Goal: Transaction & Acquisition: Purchase product/service

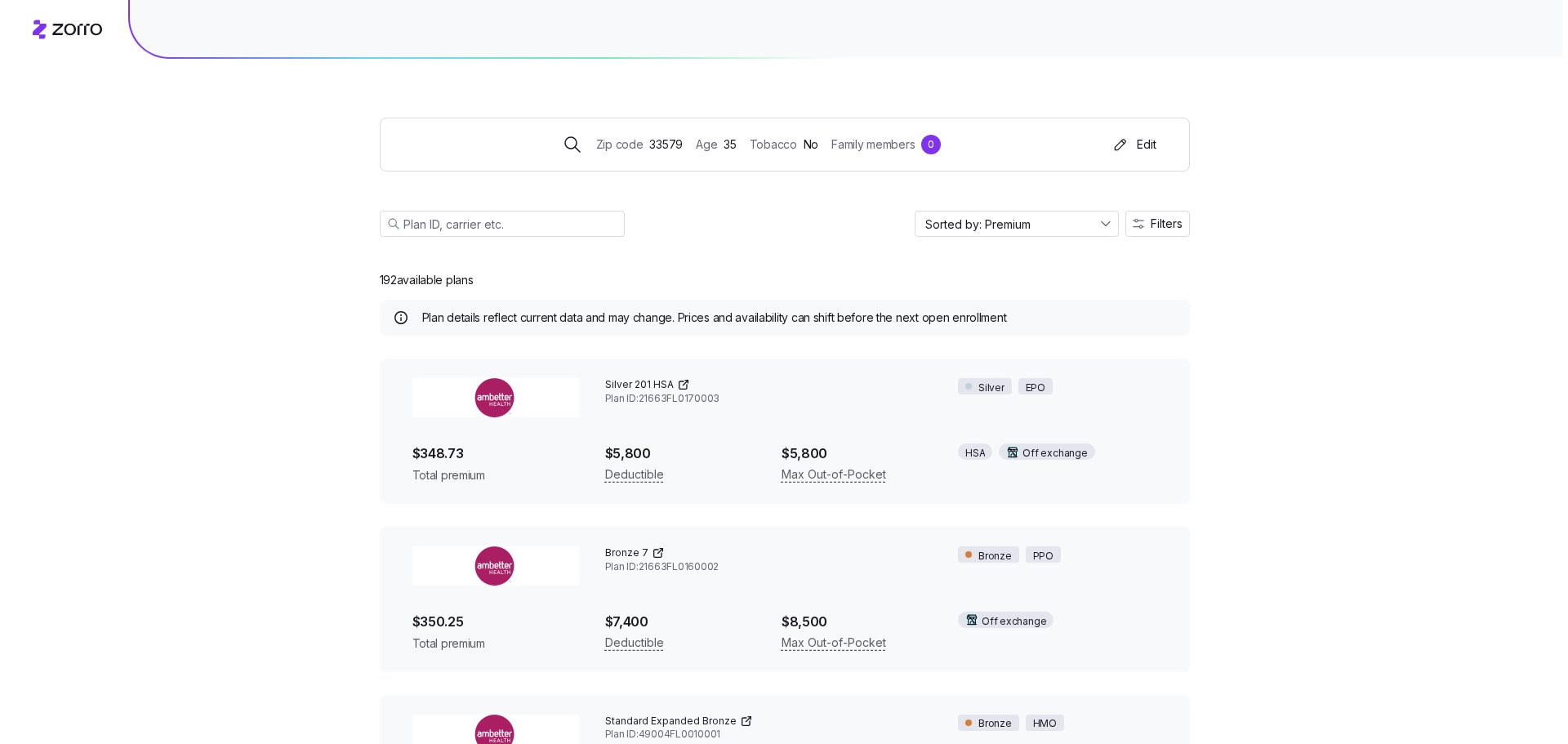
scroll to position [6982, 0]
click at [1149, 151] on div "Edit" at bounding box center [1126, 145] width 46 height 17
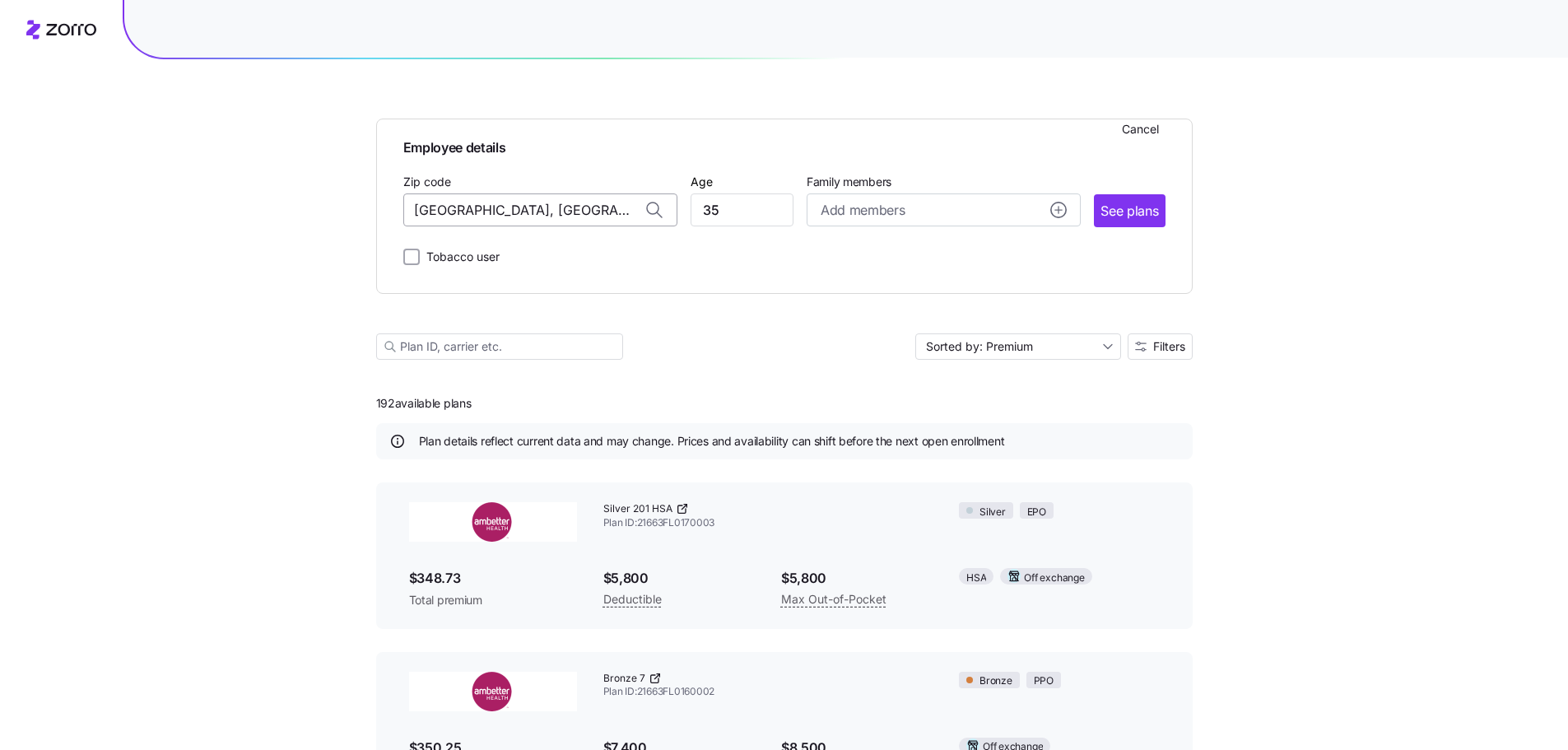
click at [572, 209] on input "[GEOGRAPHIC_DATA], [GEOGRAPHIC_DATA]" at bounding box center [540, 209] width 274 height 33
click at [526, 261] on span "32224, [GEOGRAPHIC_DATA], [GEOGRAPHIC_DATA]" at bounding box center [537, 253] width 230 height 21
type input "32224, [GEOGRAPHIC_DATA], [GEOGRAPHIC_DATA]"
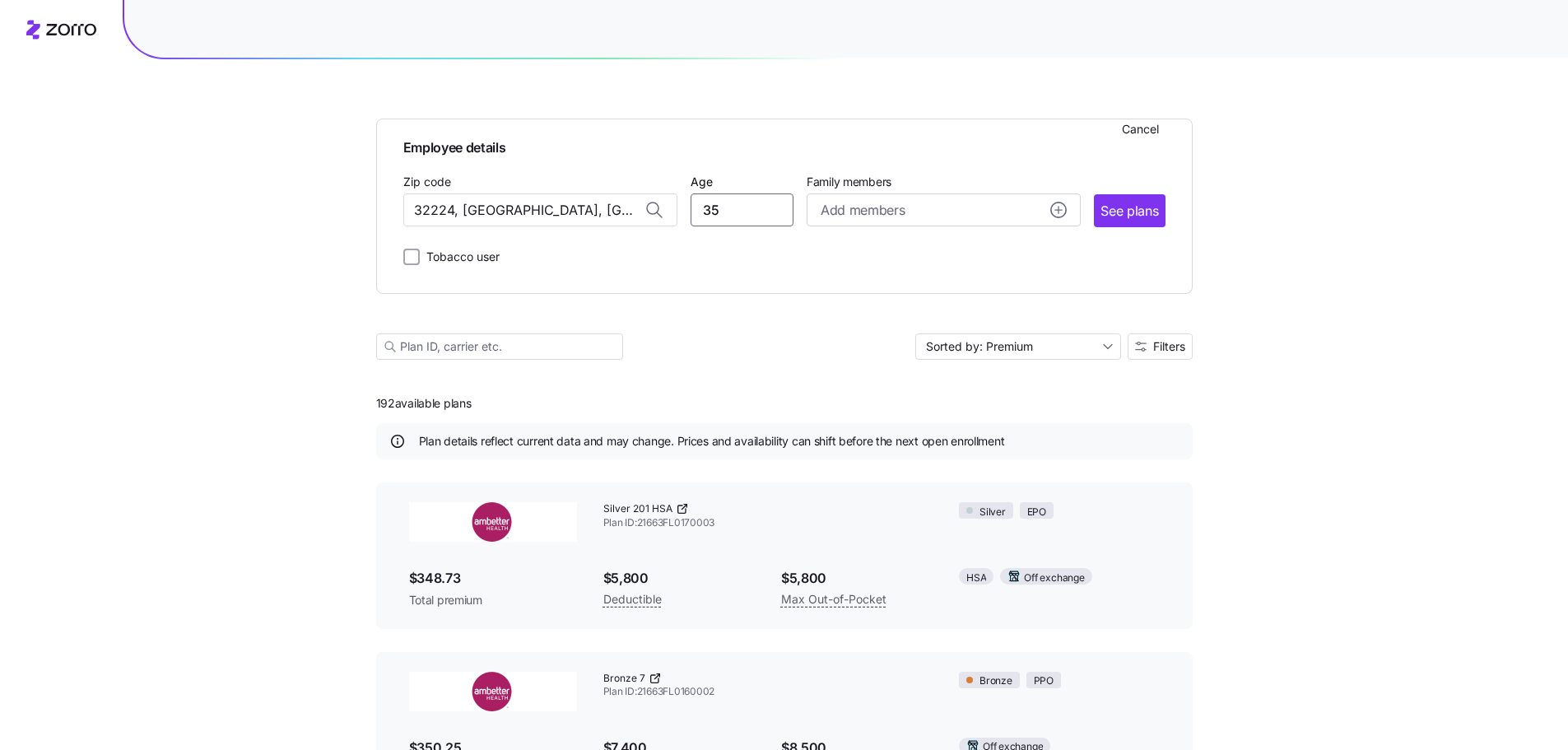
click at [722, 210] on input "35" at bounding box center [742, 209] width 103 height 33
type input "3"
type input "40"
click at [1304, 246] on div "Employee details Cancel Zip code 32224, [GEOGRAPHIC_DATA], [GEOGRAPHIC_DATA] Ag…" at bounding box center [784, 653] width 1568 height 1306
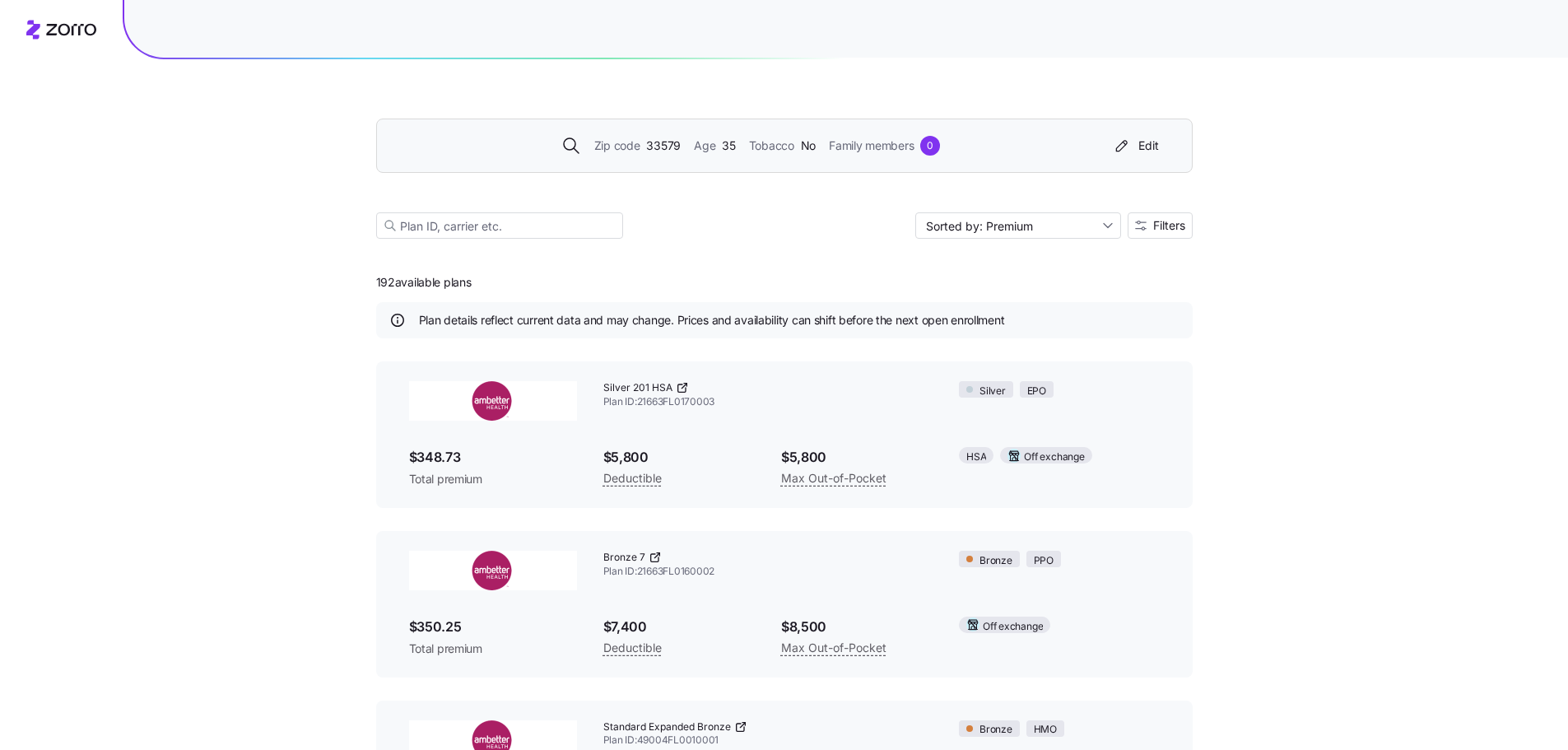
click at [731, 147] on span "35" at bounding box center [727, 146] width 13 height 18
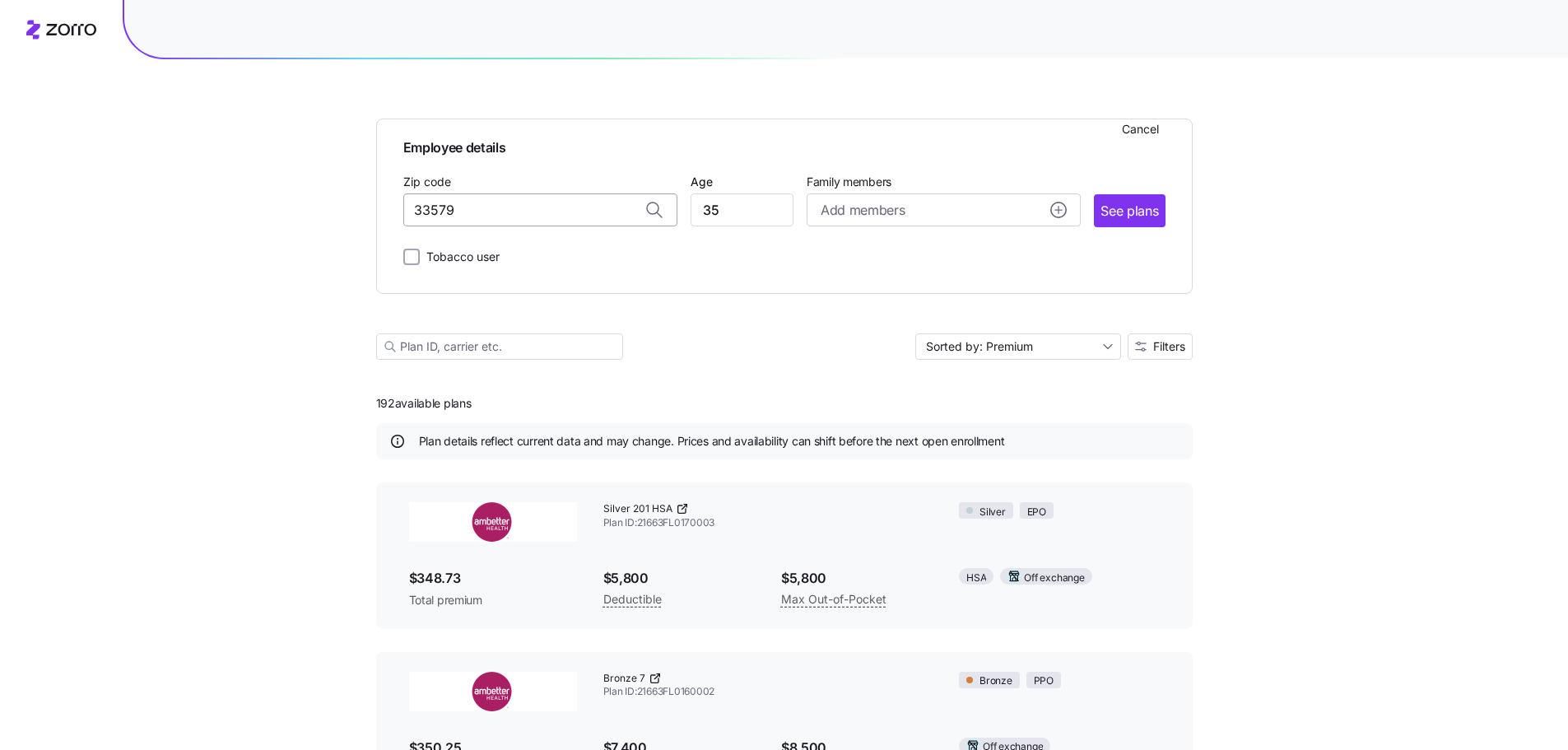
click at [582, 210] on input "33579" at bounding box center [540, 209] width 274 height 33
type input "3"
type input "32224, [GEOGRAPHIC_DATA], [GEOGRAPHIC_DATA]"
click at [591, 234] on div "Employee details Cancel Zip code 32224, [GEOGRAPHIC_DATA], [GEOGRAPHIC_DATA] Ag…" at bounding box center [784, 199] width 762 height 134
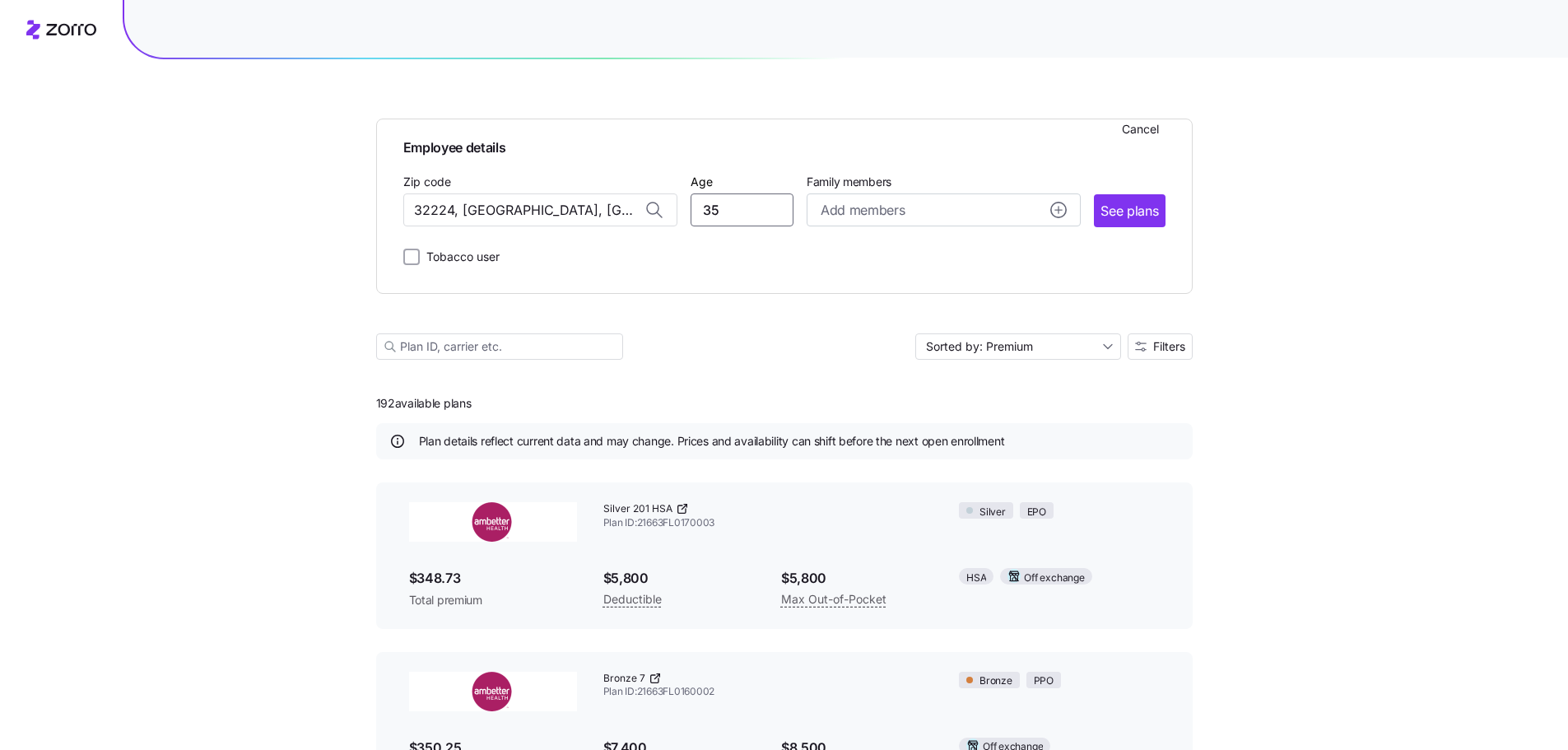
click at [719, 214] on input "35" at bounding box center [742, 209] width 103 height 33
type textarea "35"
click at [719, 214] on input "35" at bounding box center [742, 209] width 103 height 33
type input "46"
click at [802, 148] on span "Employee details" at bounding box center [784, 146] width 762 height 26
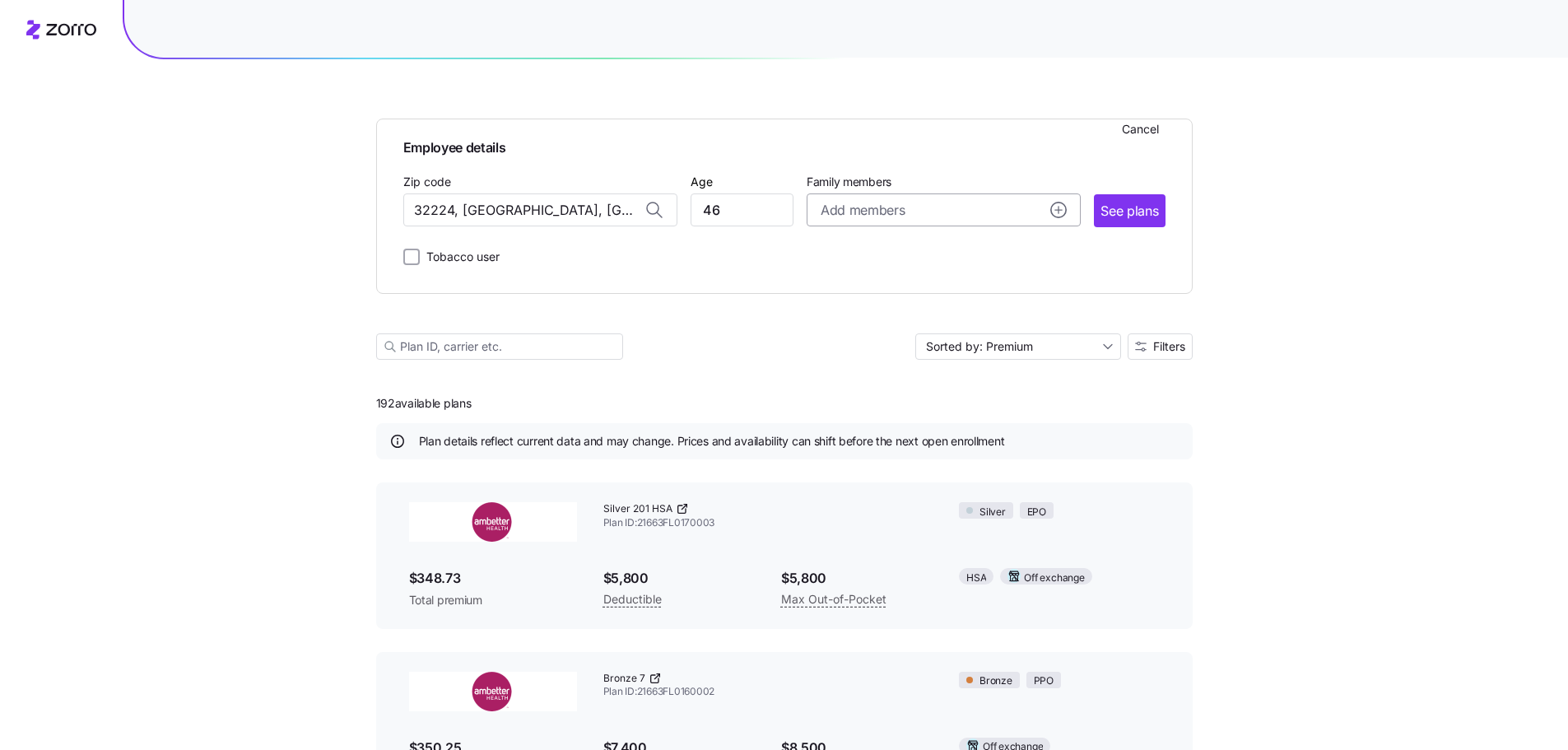
click at [883, 220] on button "Add members" at bounding box center [944, 209] width 274 height 33
click at [929, 147] on span "Employee details" at bounding box center [784, 146] width 762 height 26
click at [1138, 217] on span "See plans" at bounding box center [1129, 210] width 58 height 21
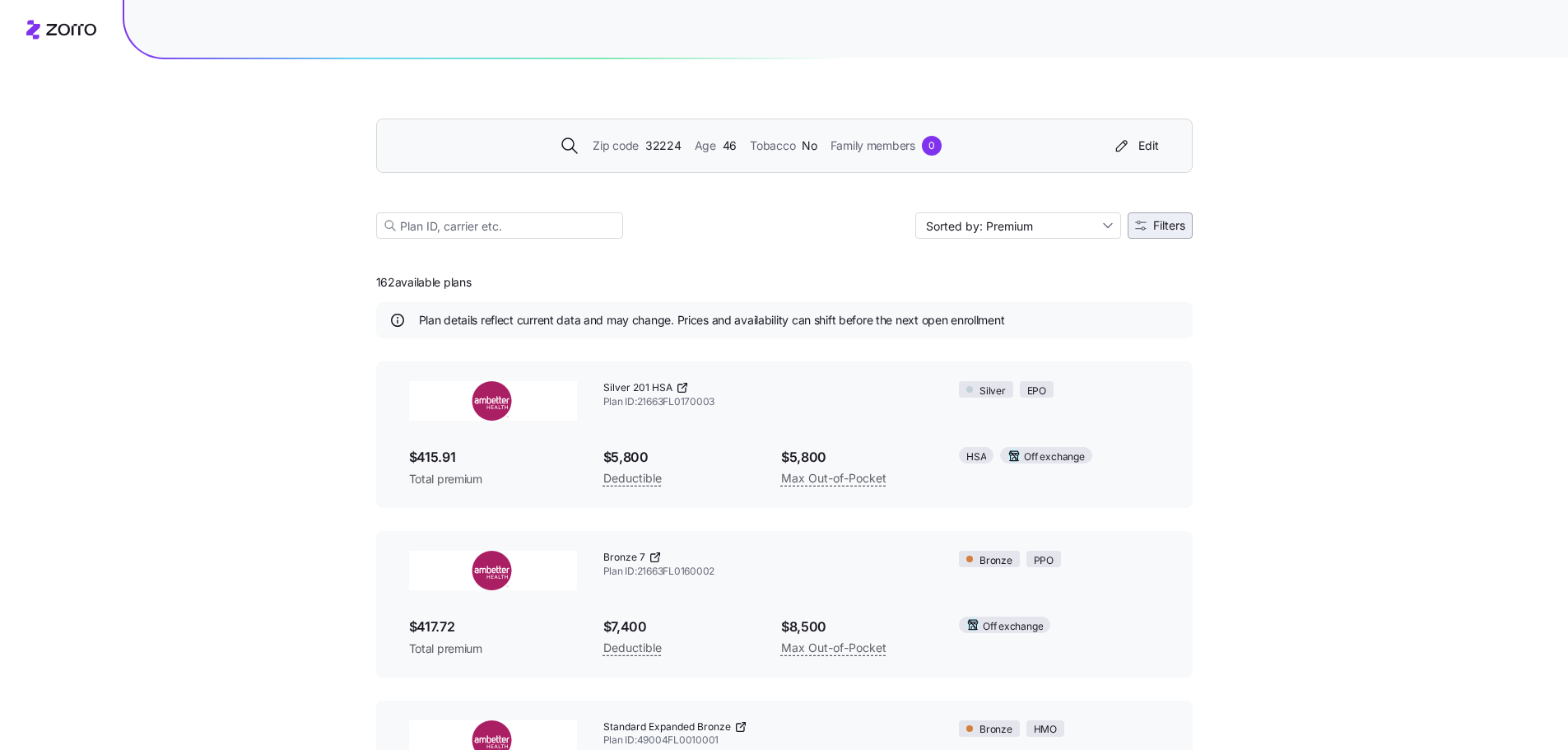
click at [1155, 224] on span "Filters" at bounding box center [1169, 225] width 32 height 12
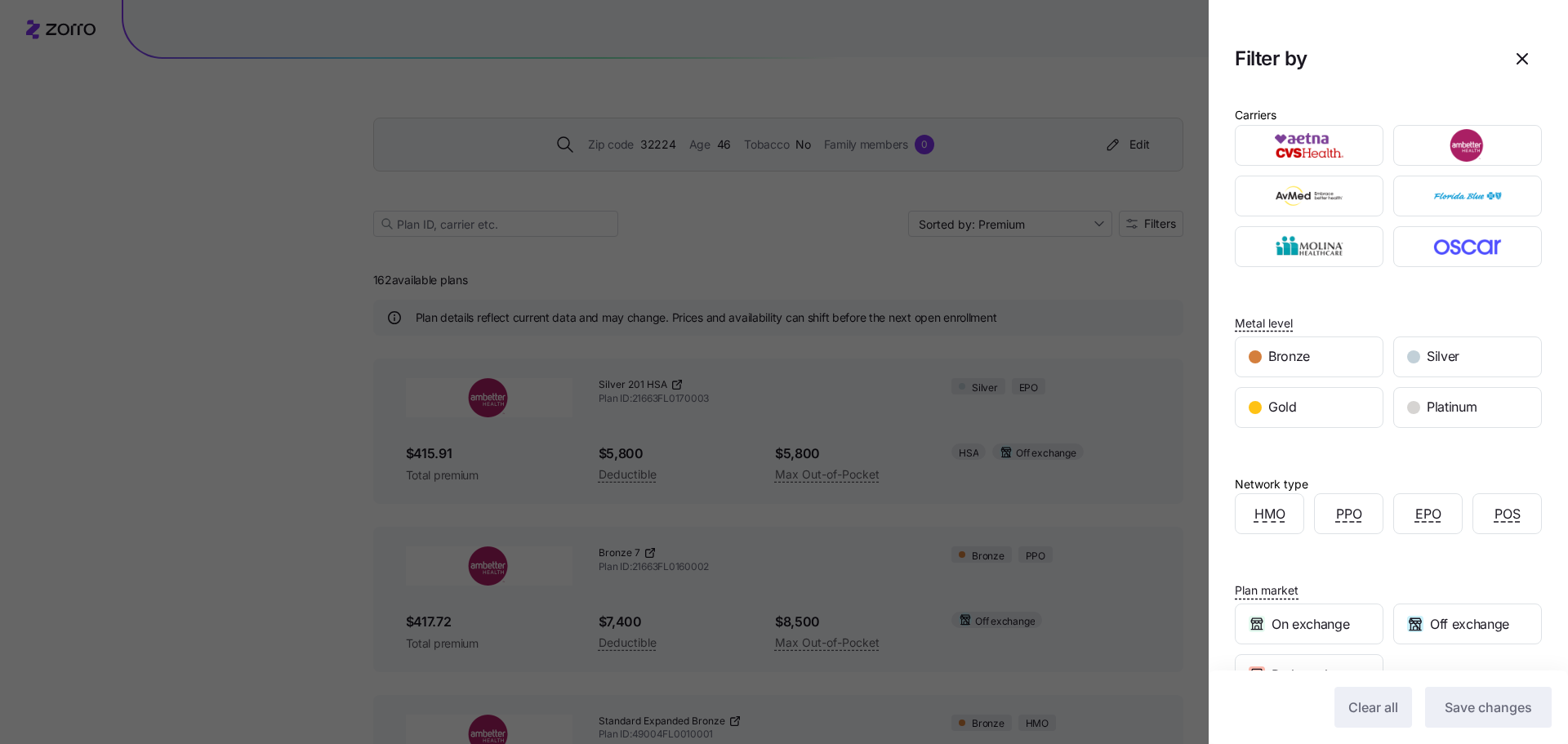
click at [752, 254] on div at bounding box center [784, 372] width 1568 height 744
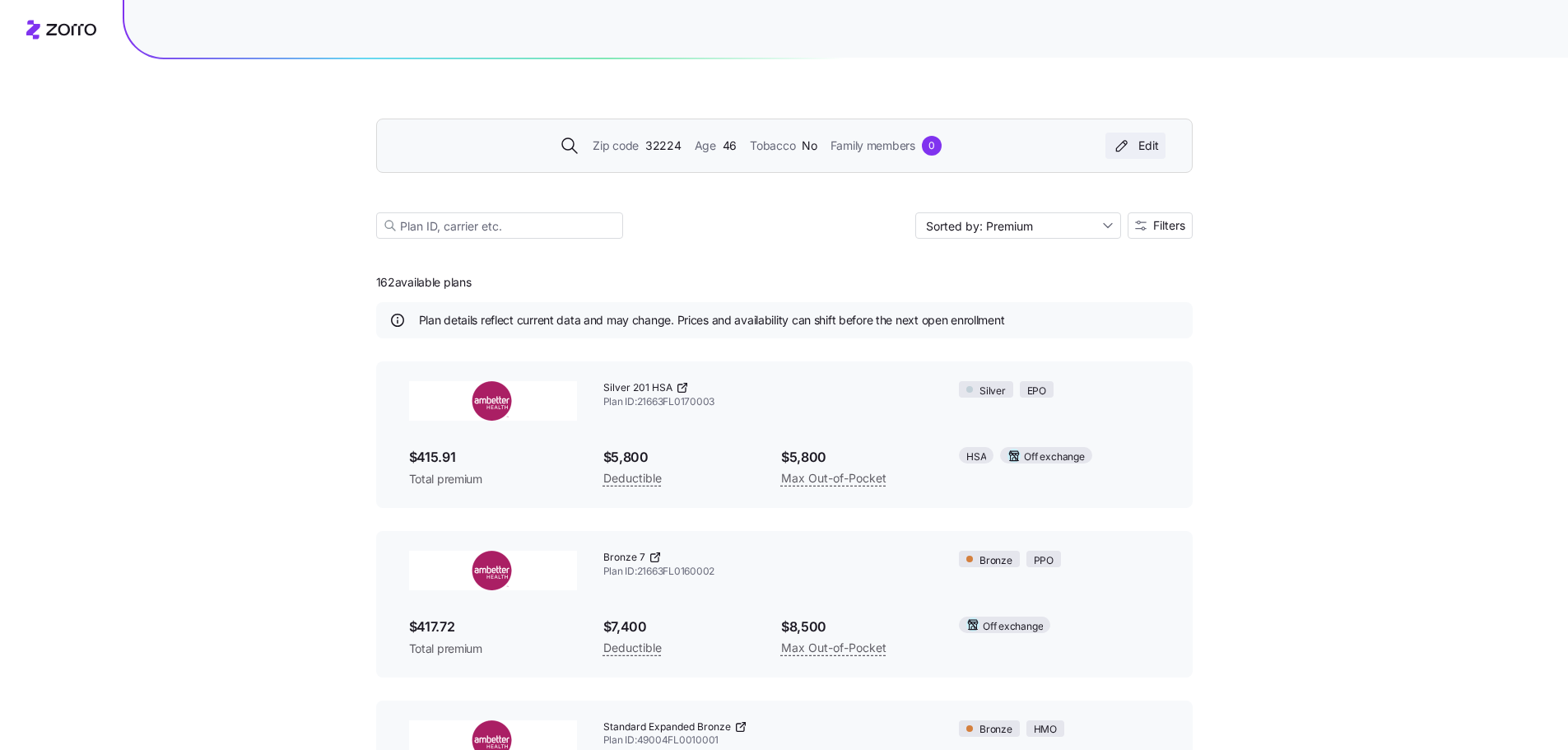
click at [1150, 147] on div "Edit" at bounding box center [1135, 146] width 47 height 17
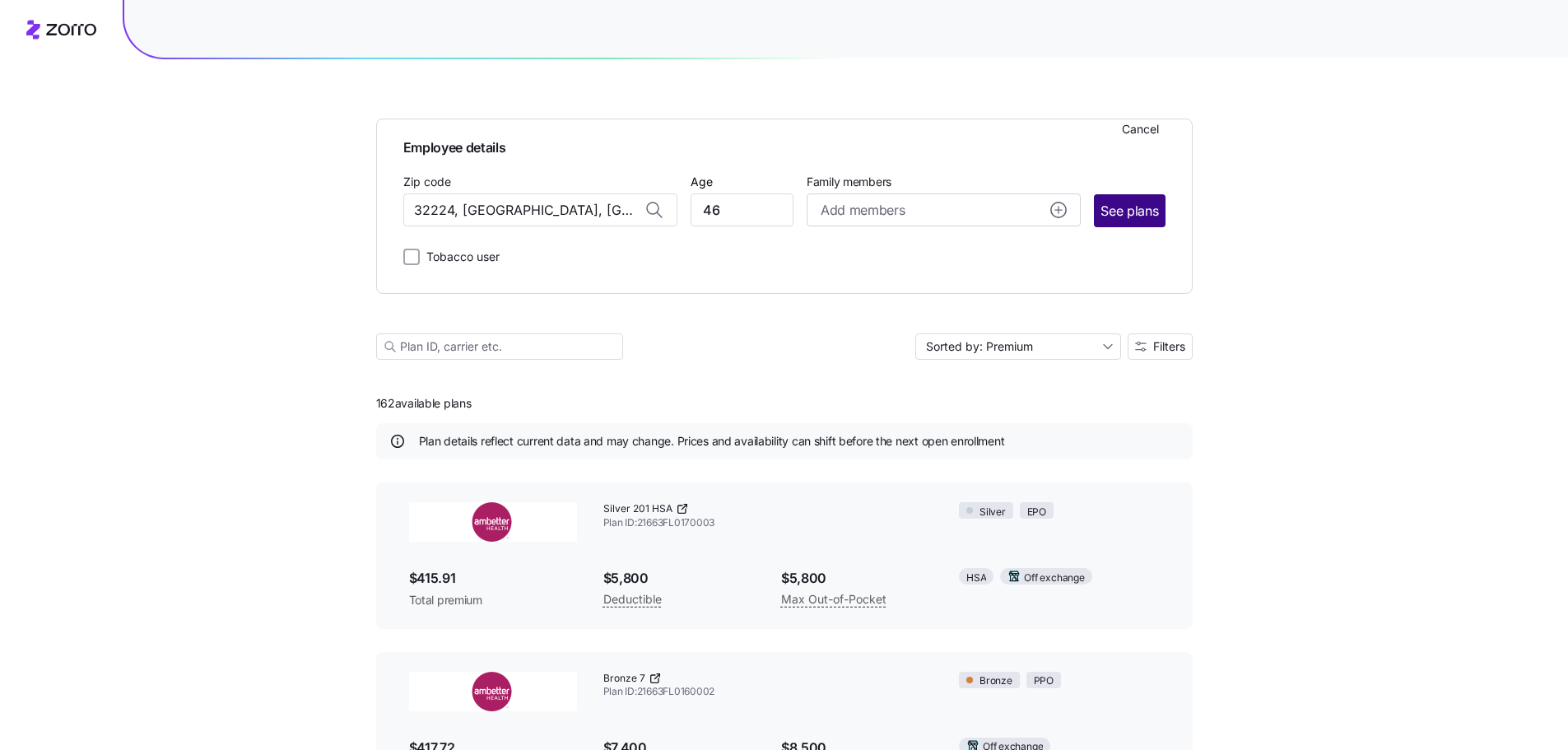
click at [1140, 203] on span "See plans" at bounding box center [1129, 210] width 58 height 21
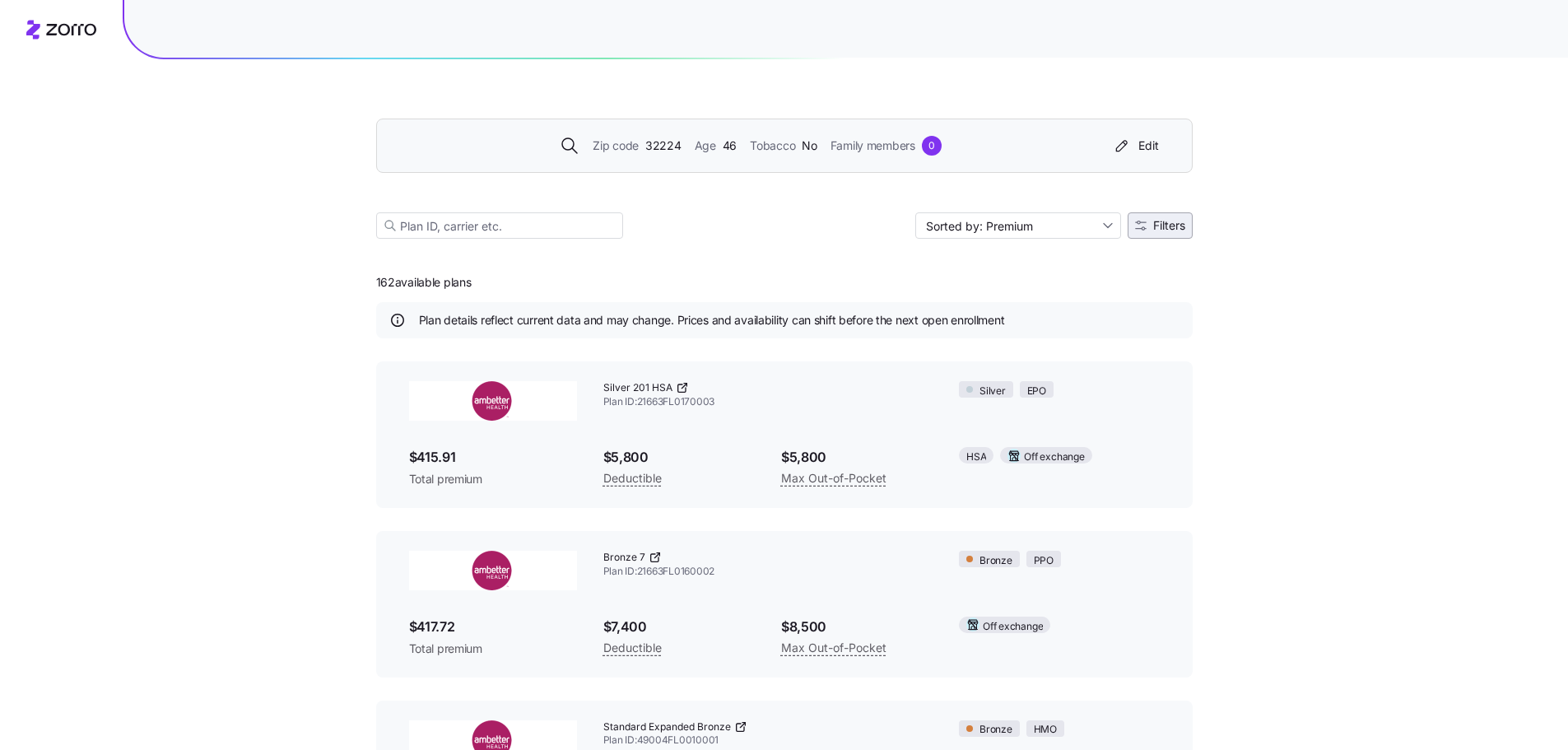
click at [1161, 230] on span "Filters" at bounding box center [1169, 225] width 32 height 12
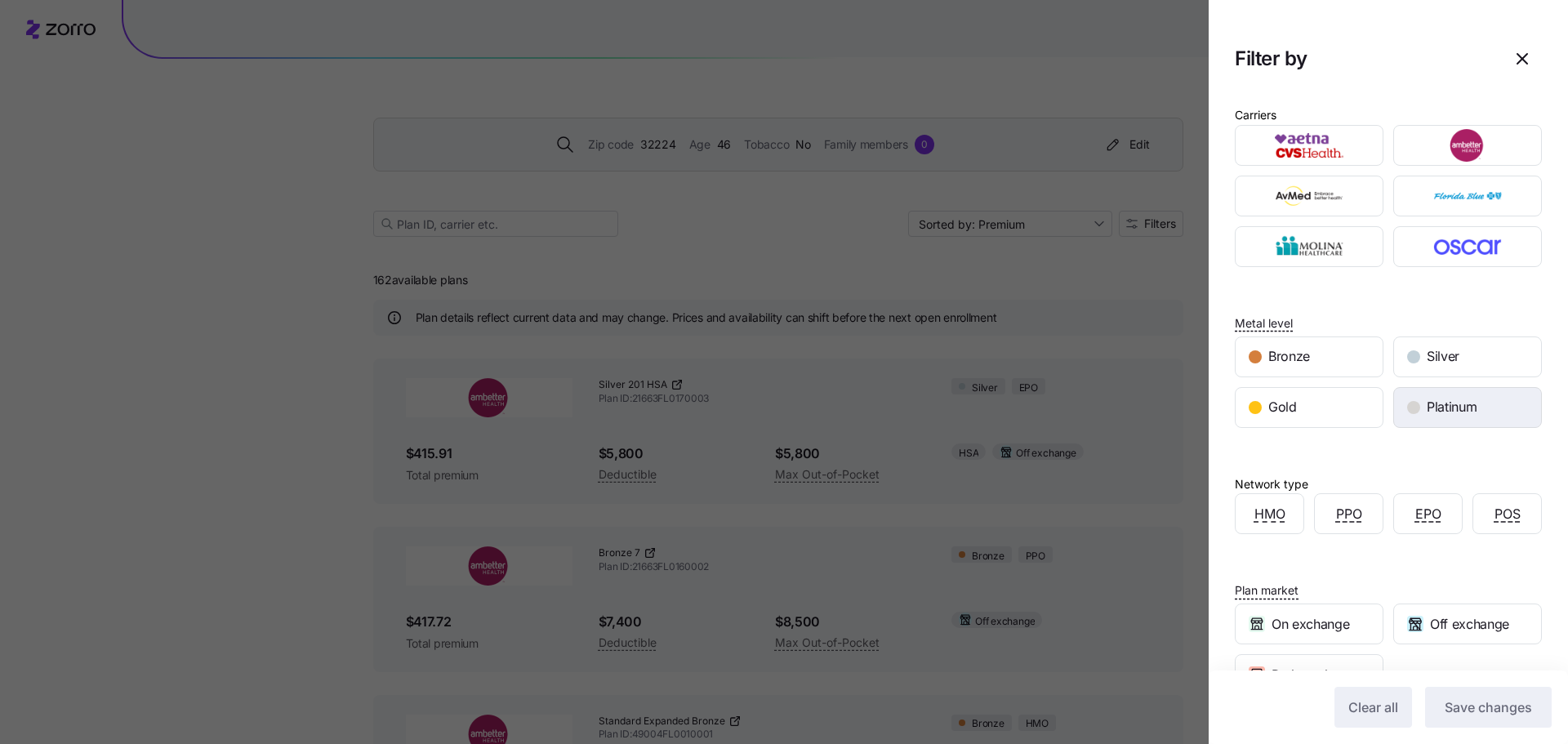
click at [1434, 411] on span "Platinum" at bounding box center [1451, 406] width 50 height 21
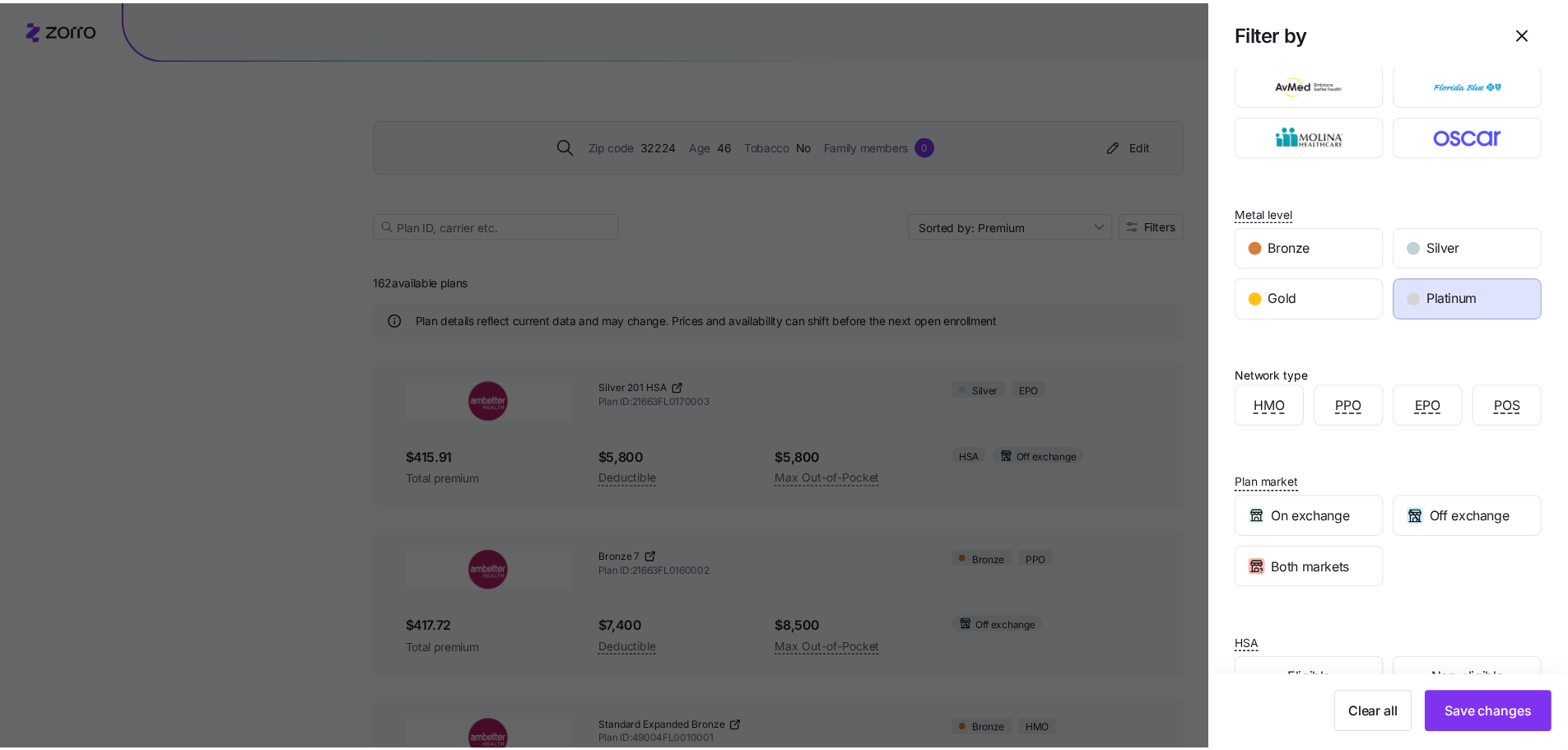
scroll to position [162, 0]
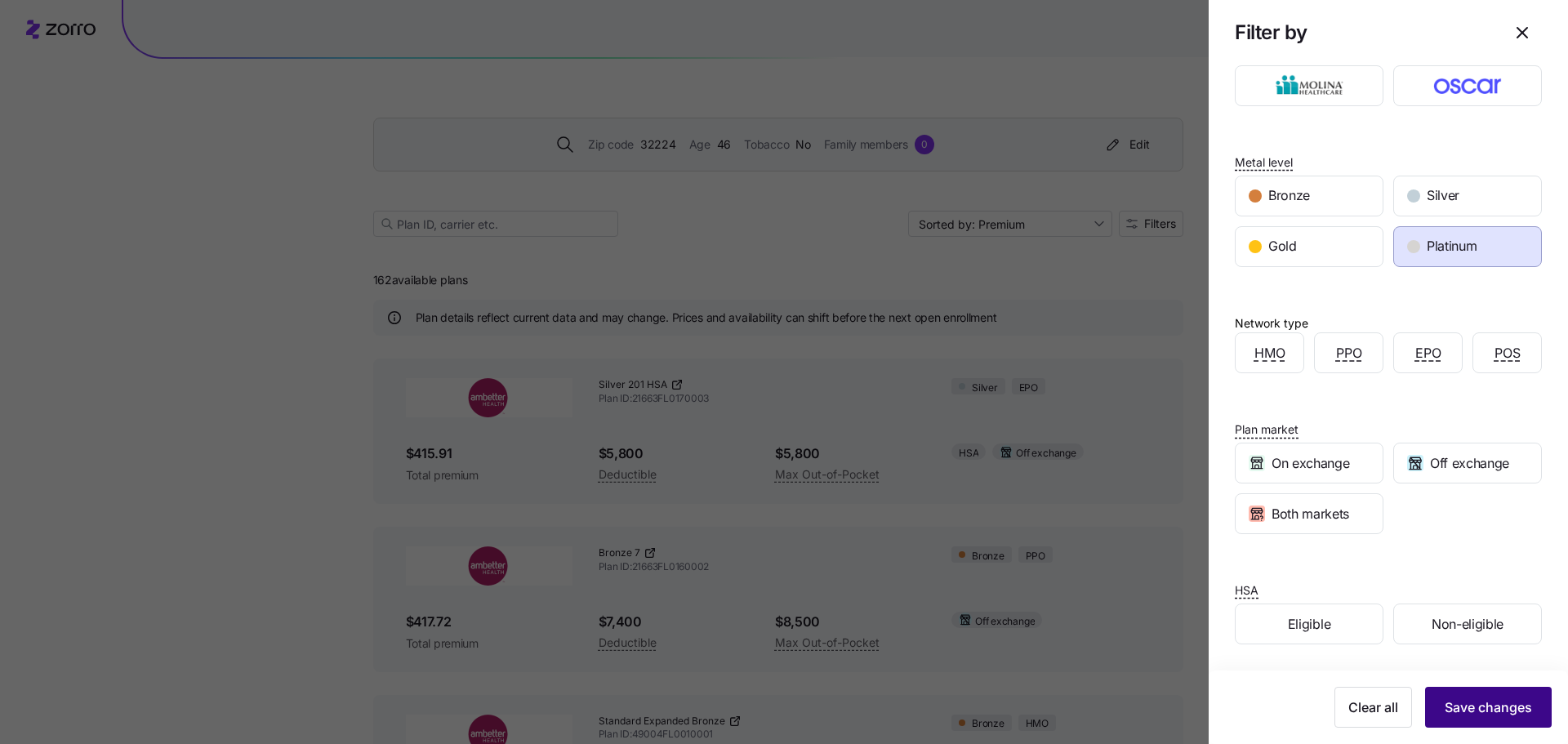
click at [1467, 702] on span "Save changes" at bounding box center [1487, 707] width 88 height 20
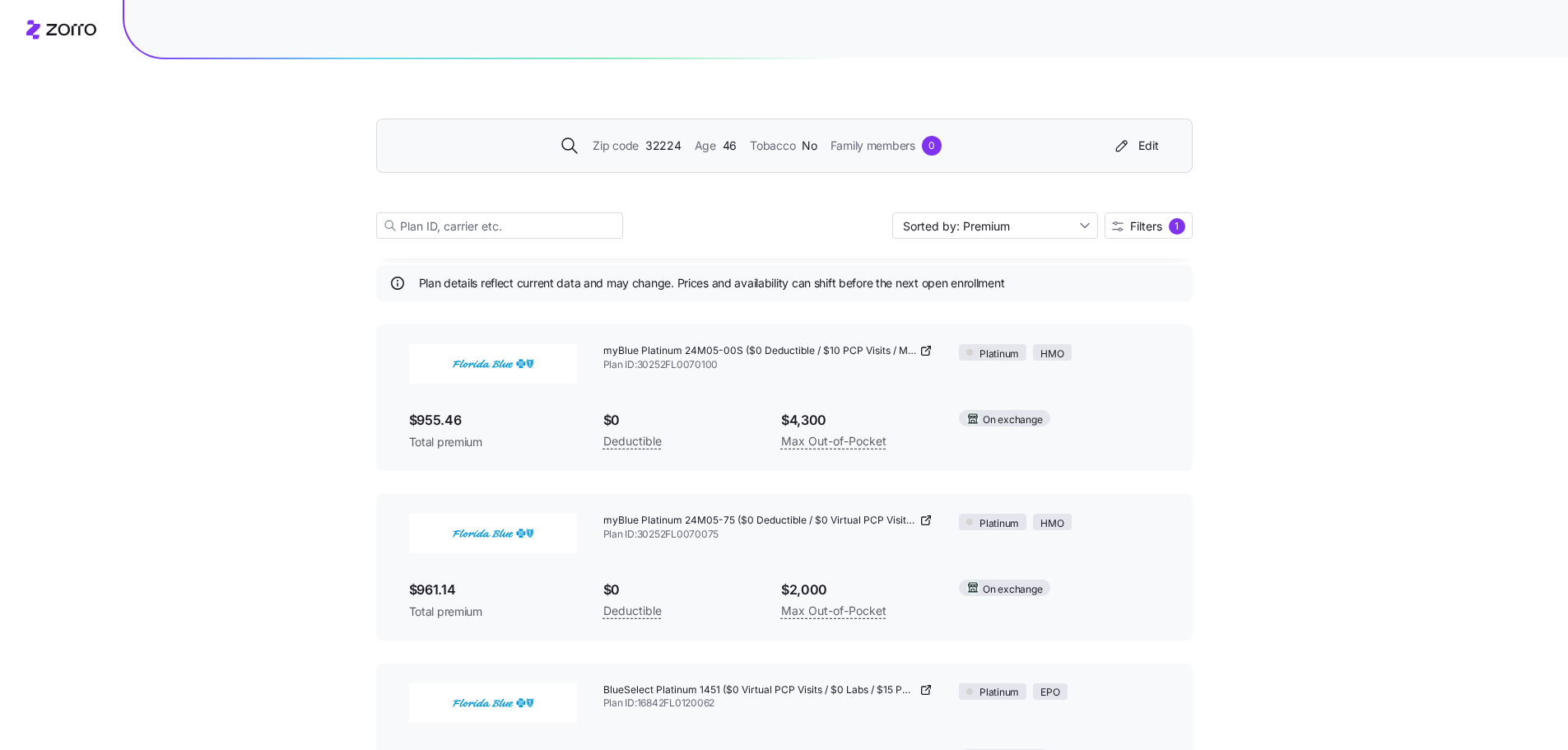
scroll to position [0, 0]
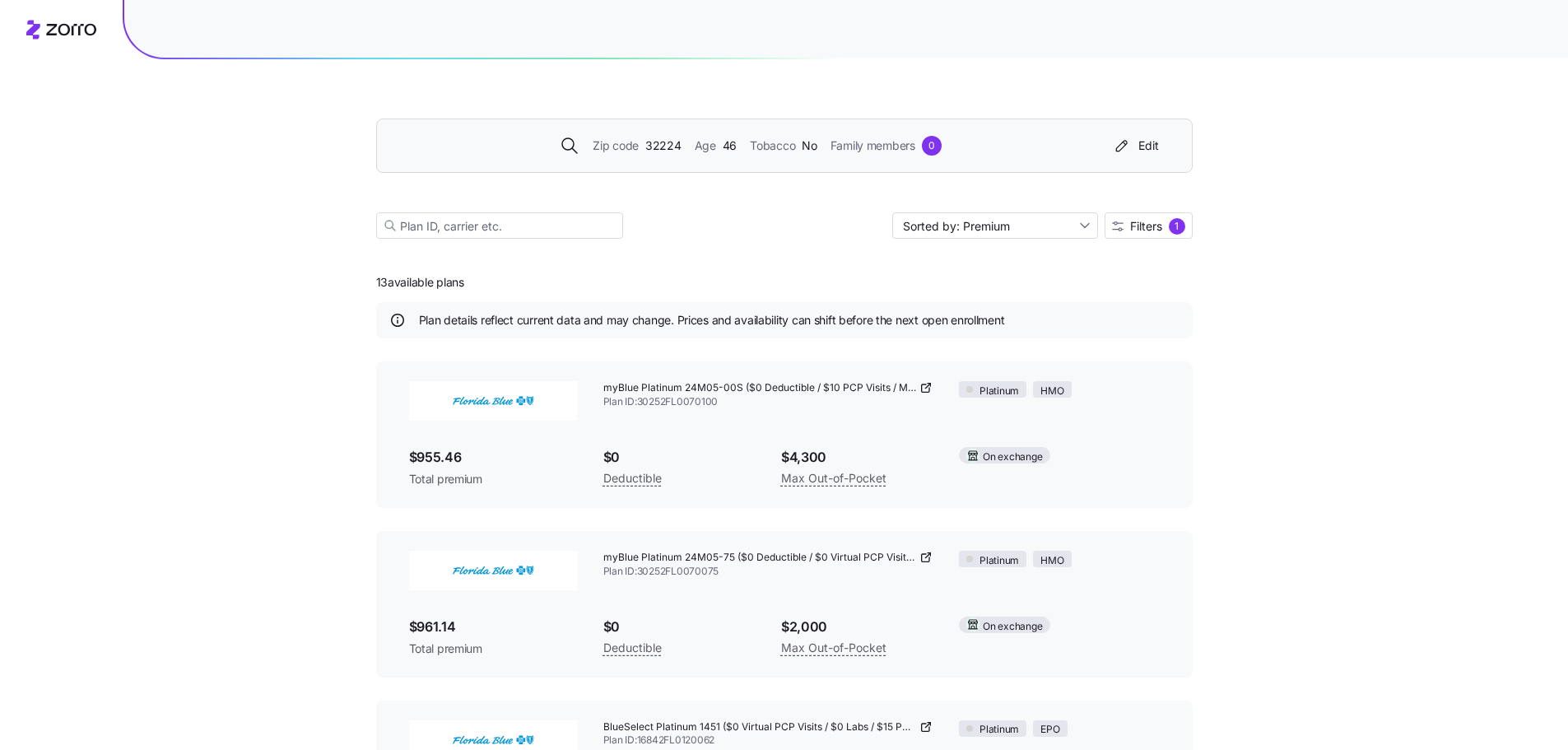
click at [972, 62] on div "Zip code 32224 Age [DEMOGRAPHIC_DATA] Tobacco No Family members 0 Edit Sorted b…" at bounding box center [784, 159] width 817 height 199
